Goal: Task Accomplishment & Management: Manage account settings

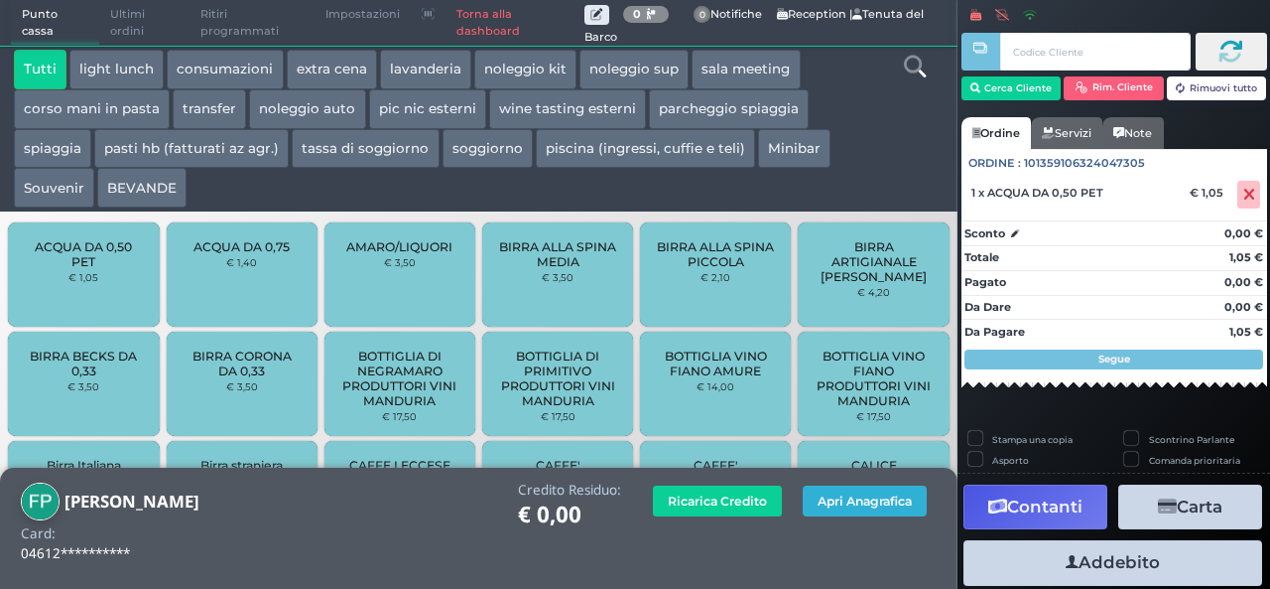
click at [879, 499] on button "Apri Anagrafica" at bounding box center [865, 500] width 124 height 31
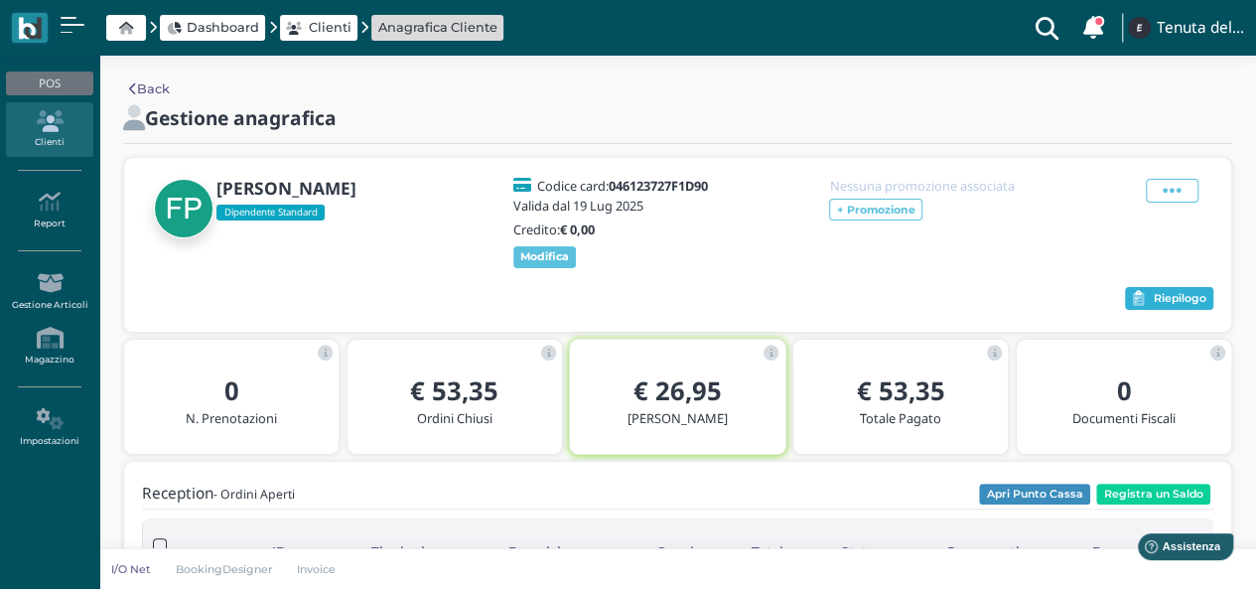
click at [1160, 295] on span "Riepilogo" at bounding box center [1179, 299] width 53 height 14
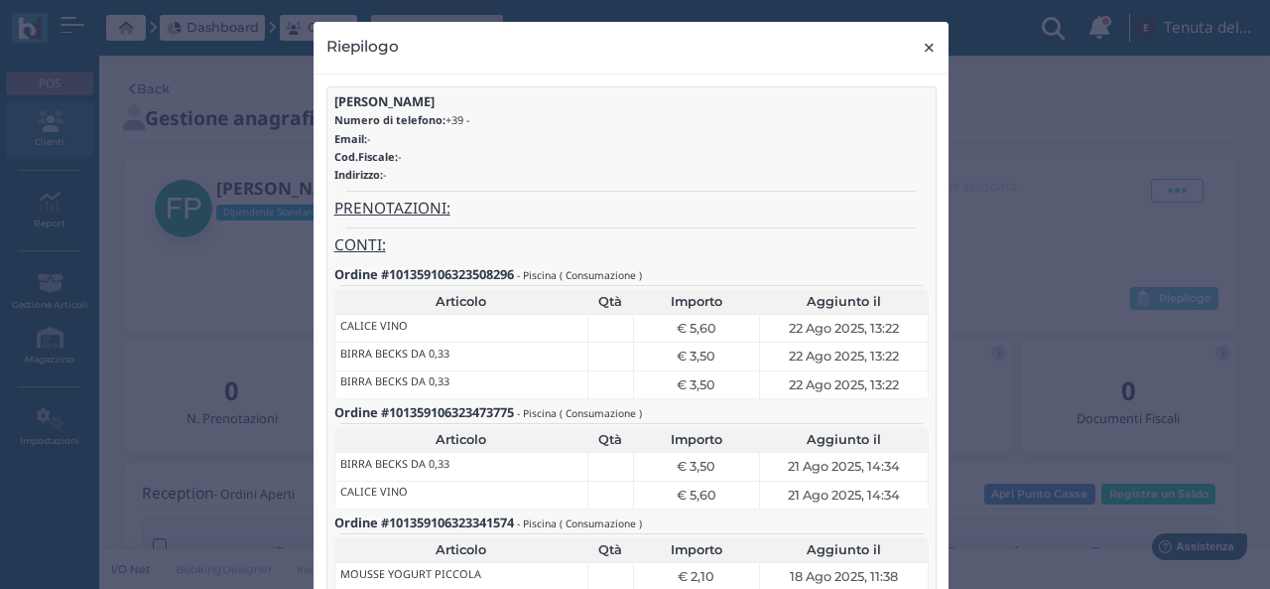
click at [922, 41] on span "×" at bounding box center [929, 48] width 15 height 26
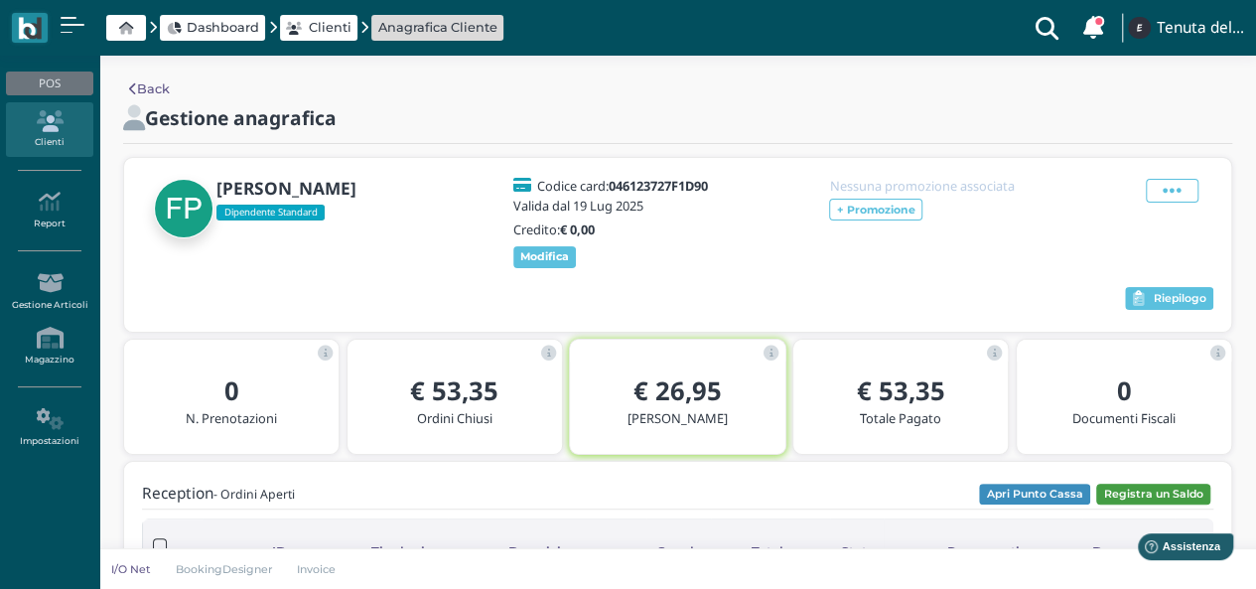
click at [1159, 486] on button "Registra un Saldo" at bounding box center [1153, 494] width 114 height 22
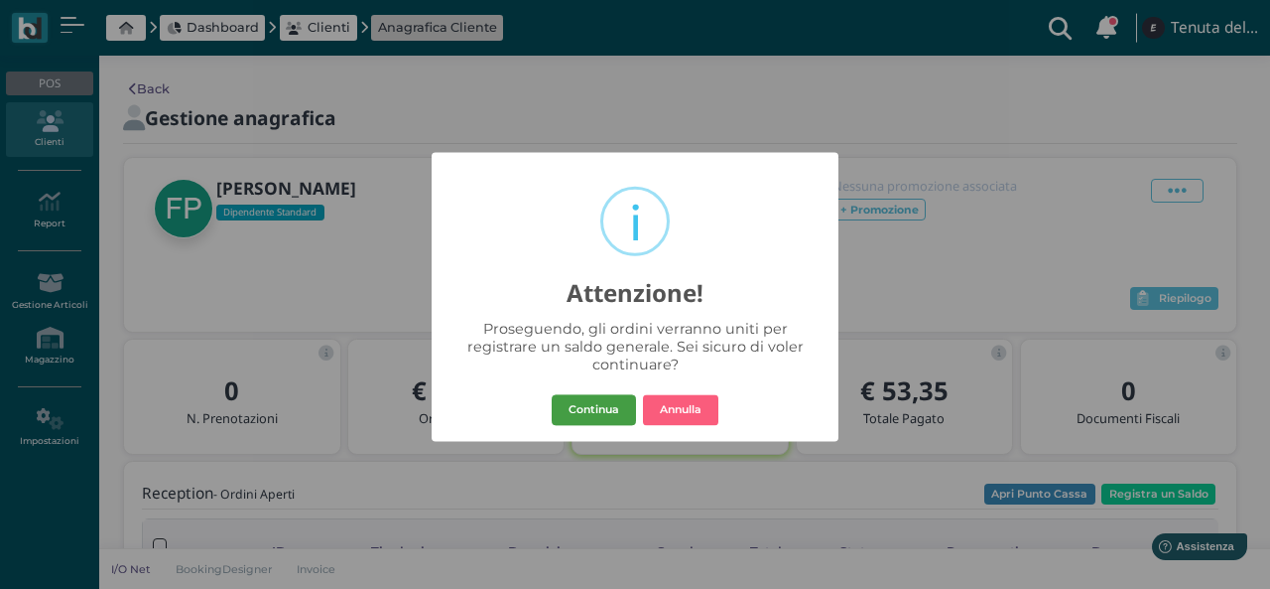
click at [611, 412] on button "Continua" at bounding box center [594, 410] width 84 height 32
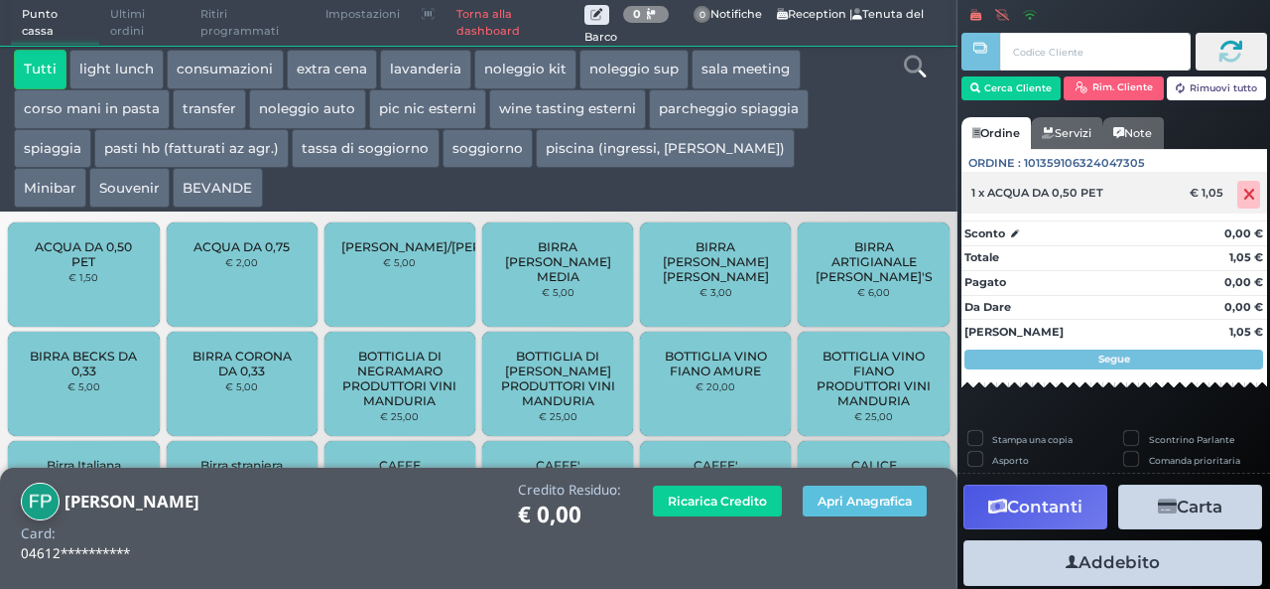
click at [1244, 196] on icon at bounding box center [1250, 195] width 12 height 1
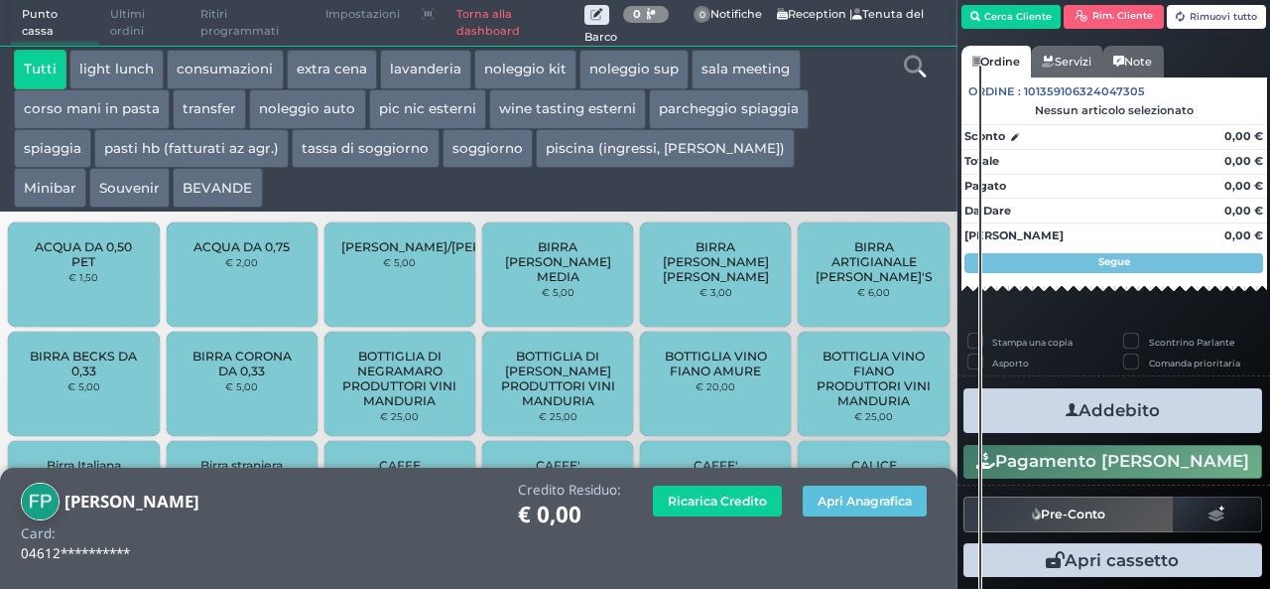
scroll to position [102, 0]
click at [850, 495] on button "Apri Anagrafica" at bounding box center [865, 500] width 124 height 31
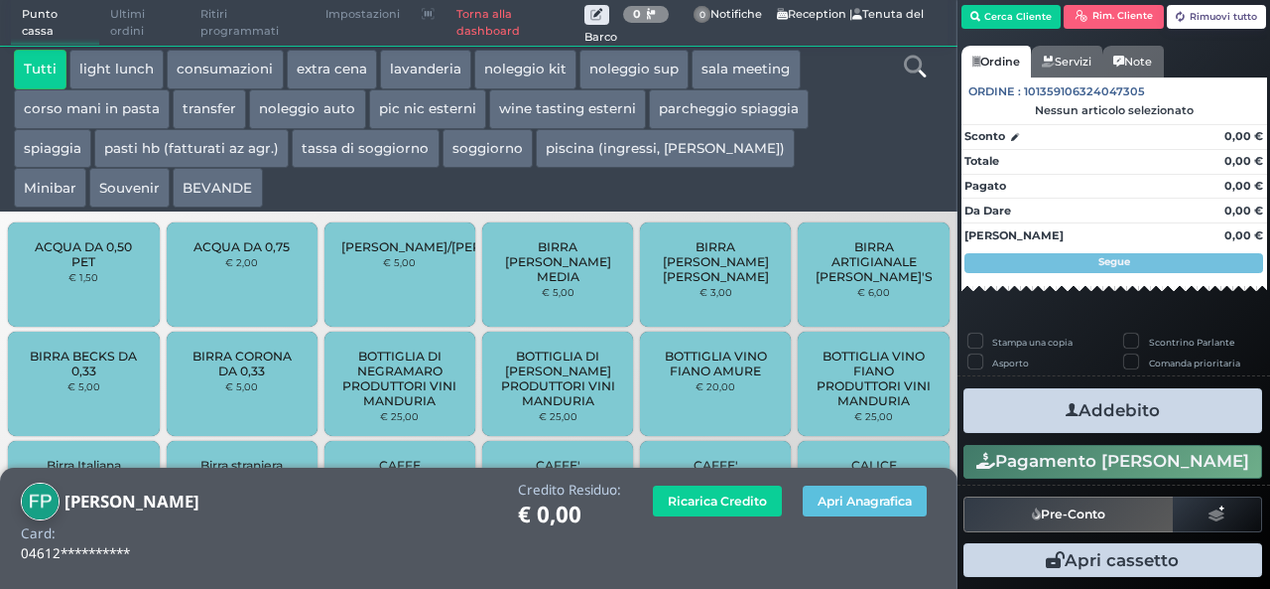
scroll to position [0, 0]
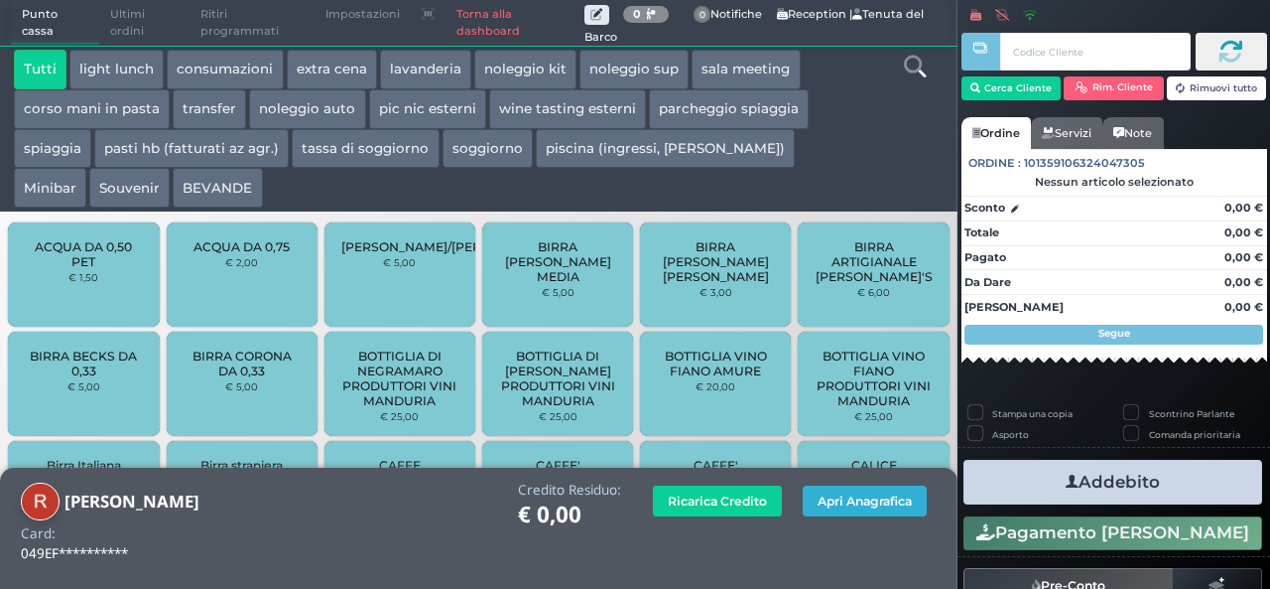
click at [853, 504] on button "Apri Anagrafica" at bounding box center [865, 500] width 124 height 31
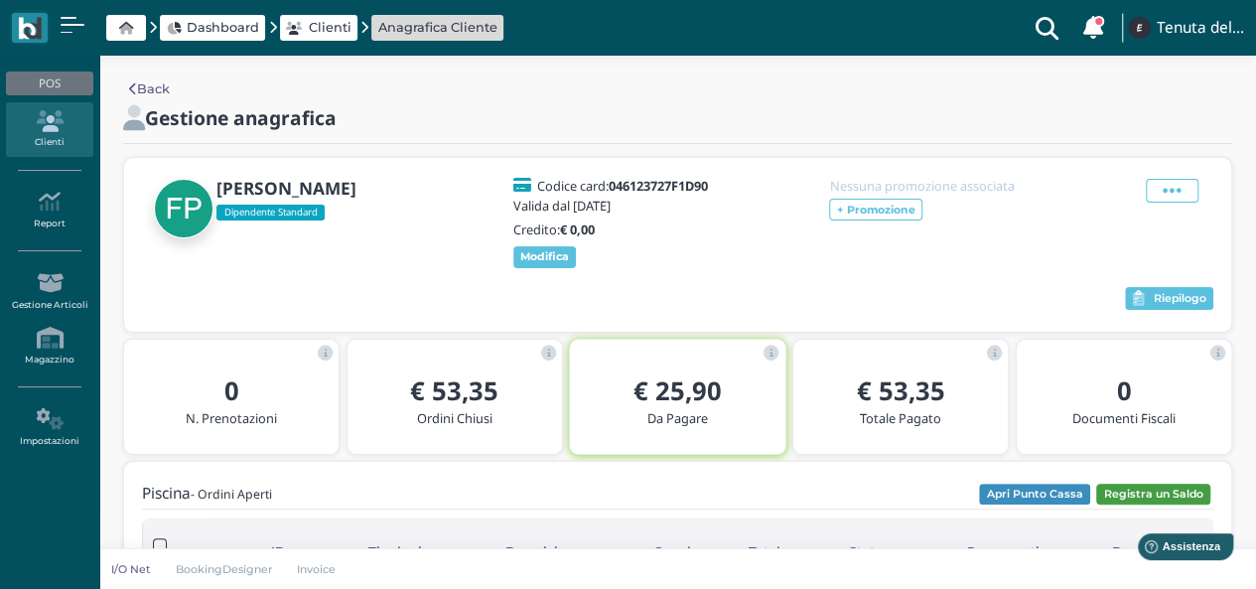
click at [1135, 491] on button "Registra un Saldo" at bounding box center [1153, 494] width 114 height 22
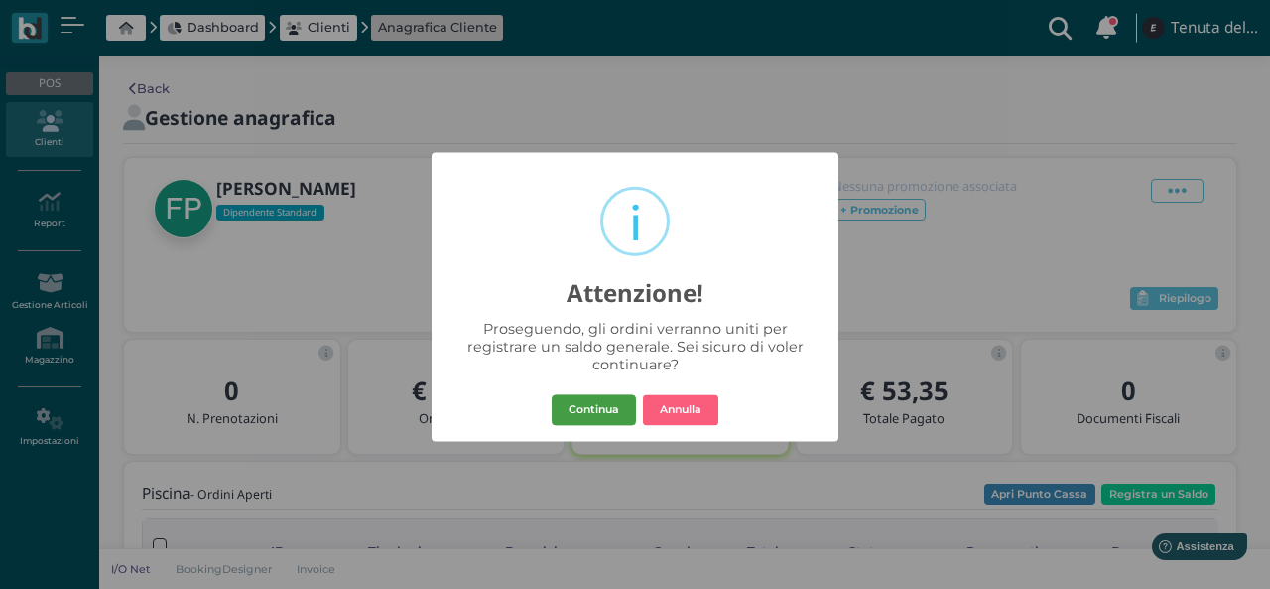
click at [603, 412] on button "Continua" at bounding box center [594, 410] width 84 height 32
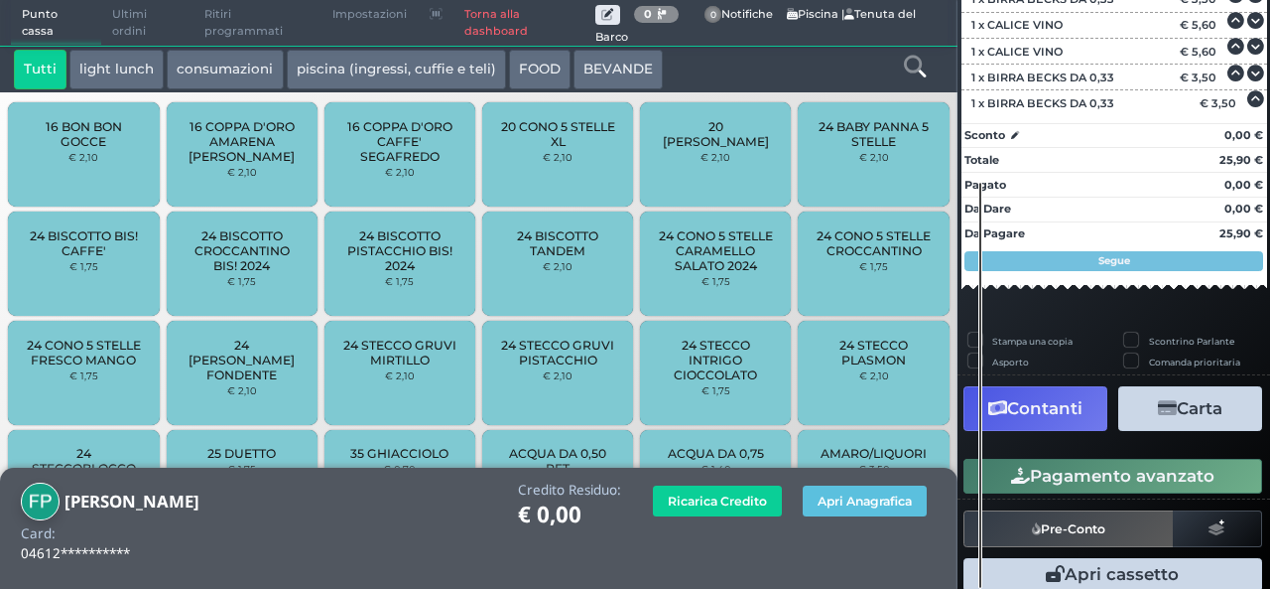
scroll to position [377, 0]
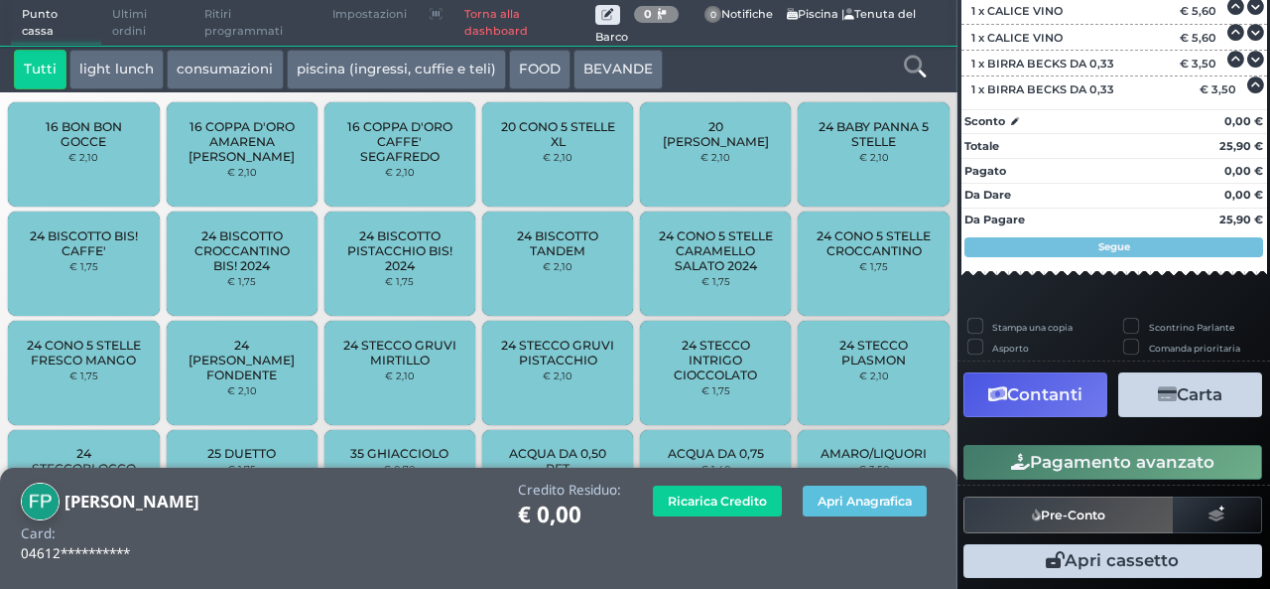
click at [1066, 393] on button "Contanti" at bounding box center [1036, 394] width 144 height 45
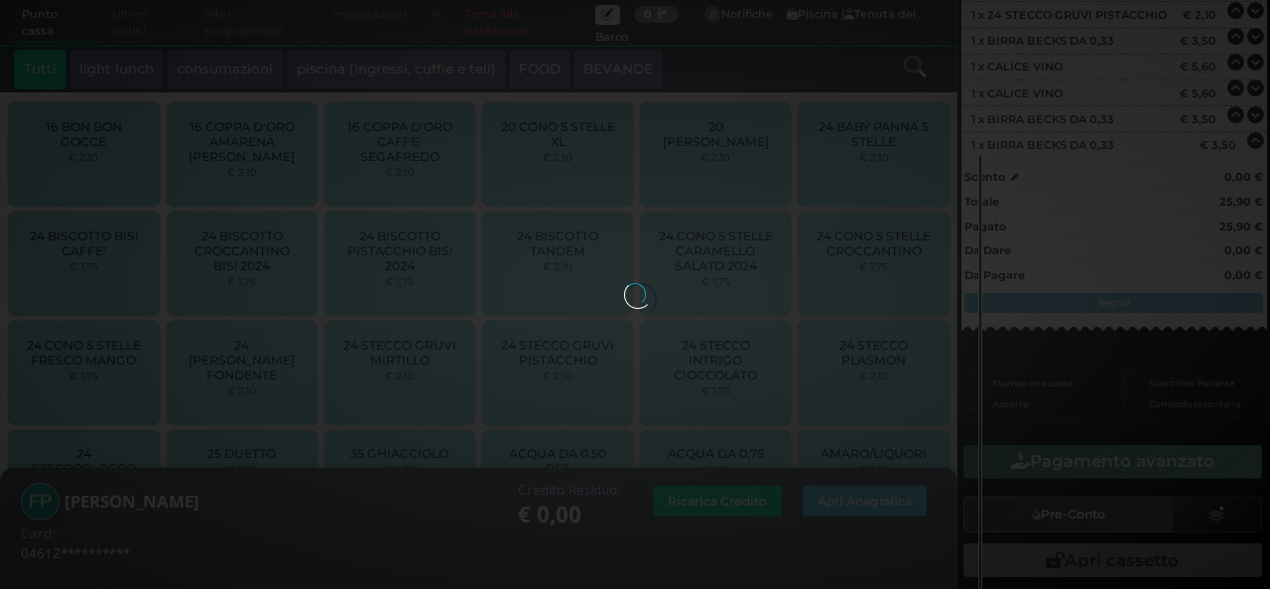
scroll to position [297, 0]
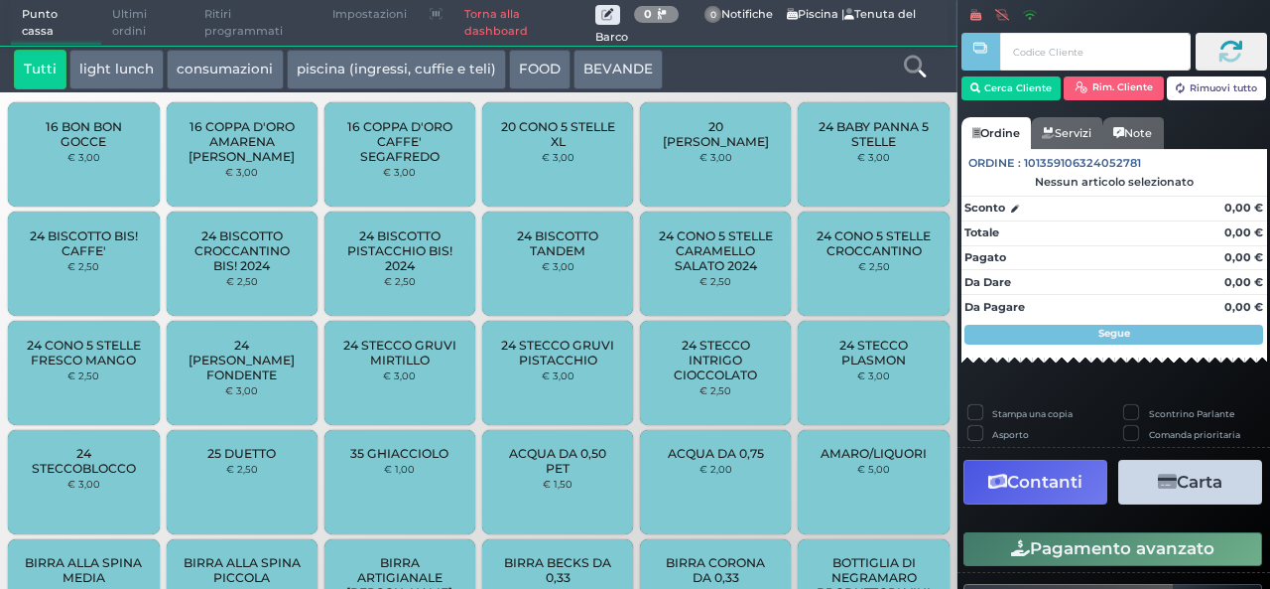
click at [492, 27] on link "Torna alla dashboard" at bounding box center [525, 23] width 142 height 45
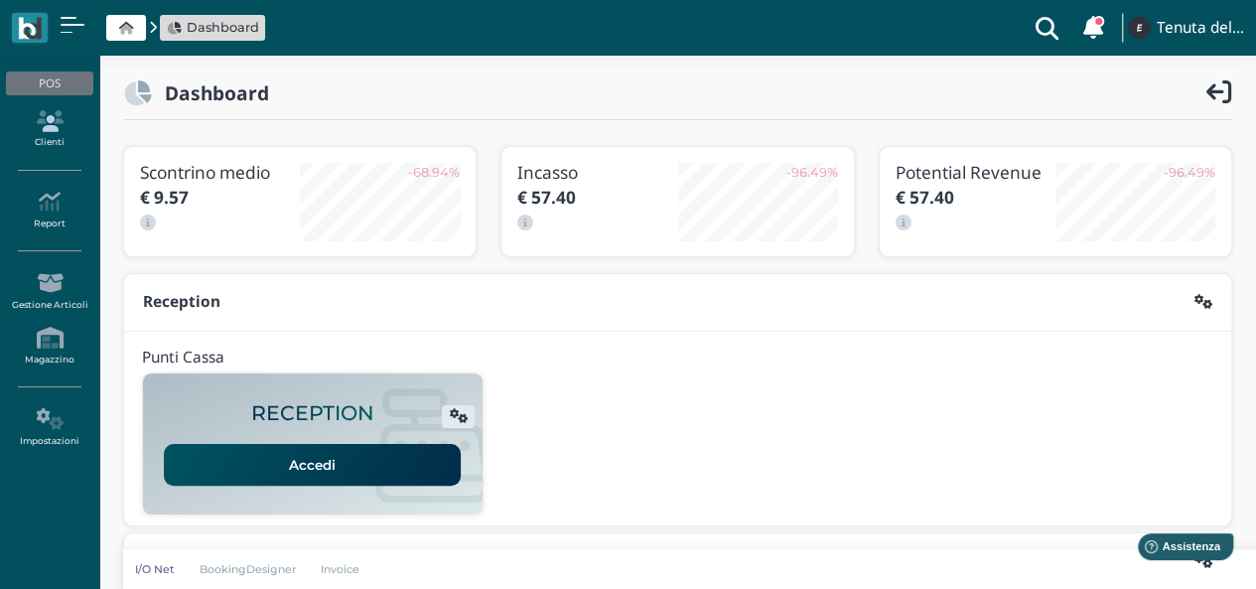
click at [58, 115] on icon at bounding box center [49, 121] width 86 height 22
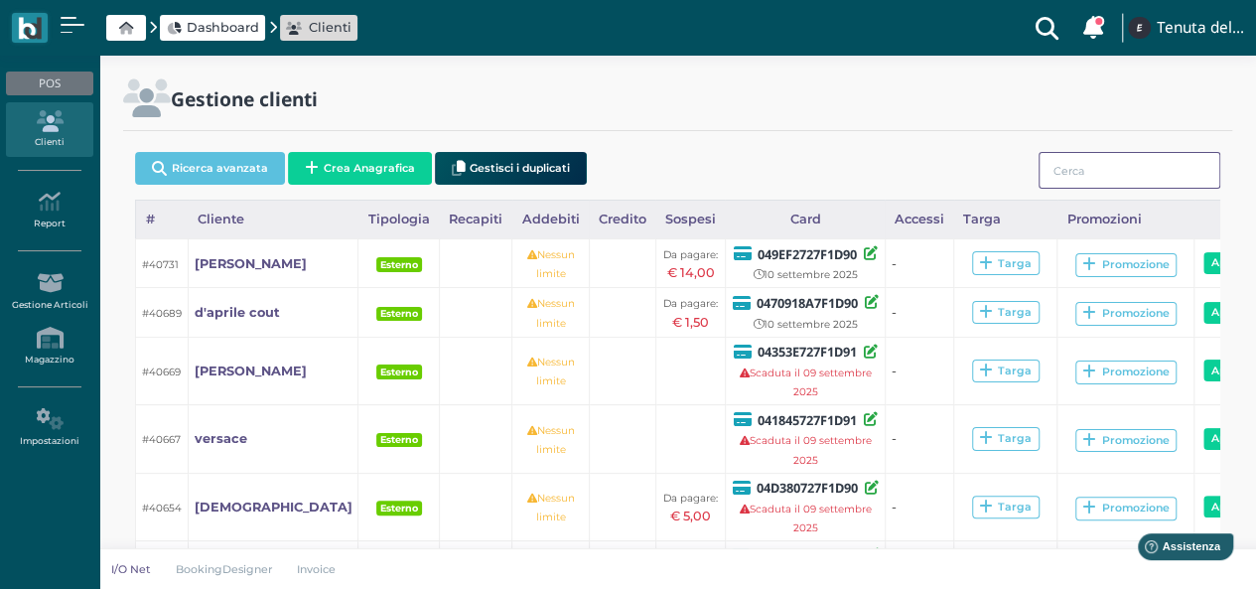
click at [1105, 181] on input "search" at bounding box center [1129, 170] width 182 height 37
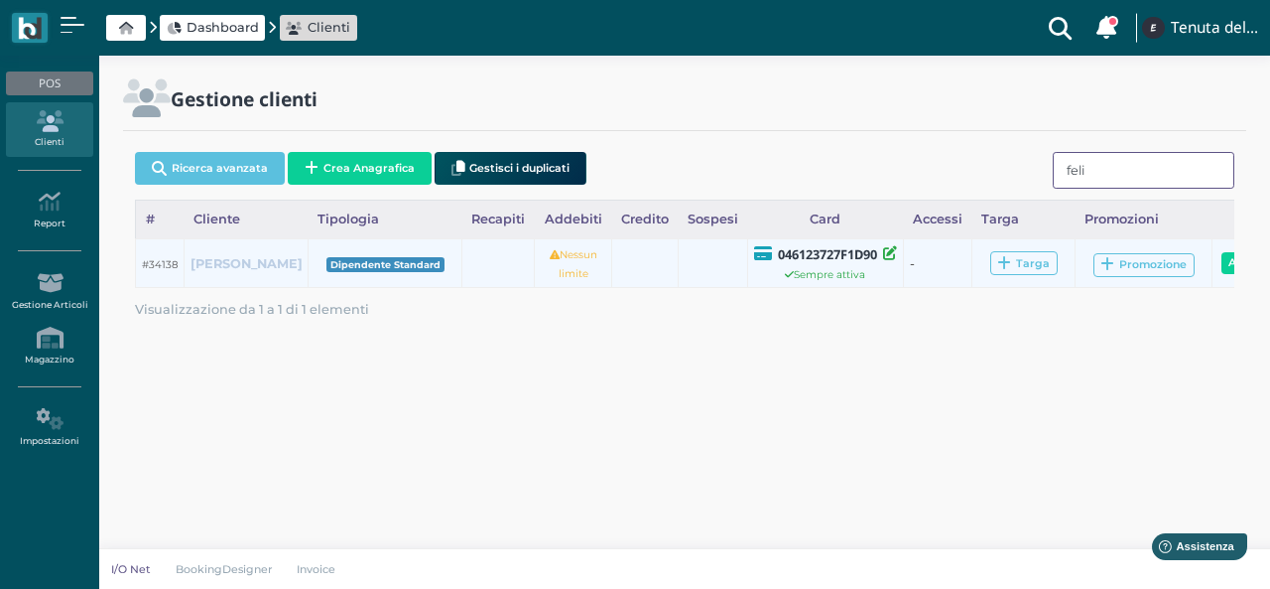
type input "feli"
click at [223, 256] on b "felice pappadà" at bounding box center [247, 263] width 112 height 15
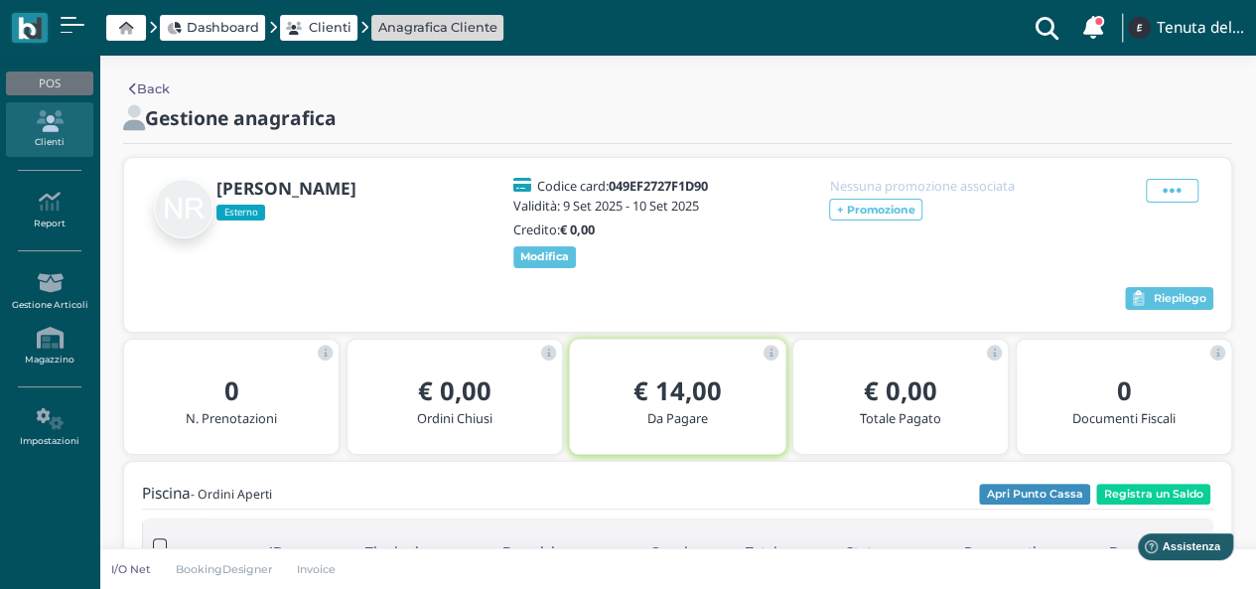
scroll to position [99, 0]
